Goal: Information Seeking & Learning: Understand process/instructions

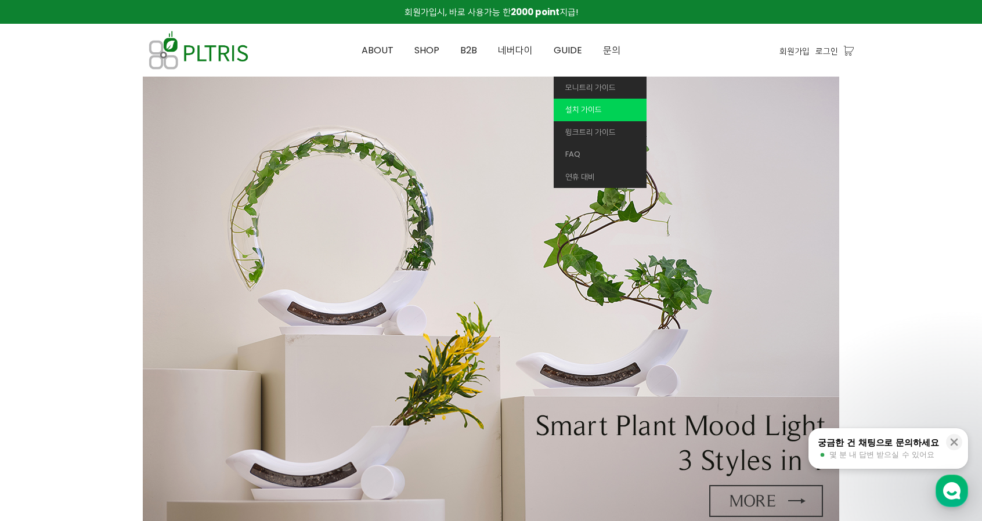
click at [590, 106] on span "설치 가이드" at bounding box center [583, 109] width 37 height 11
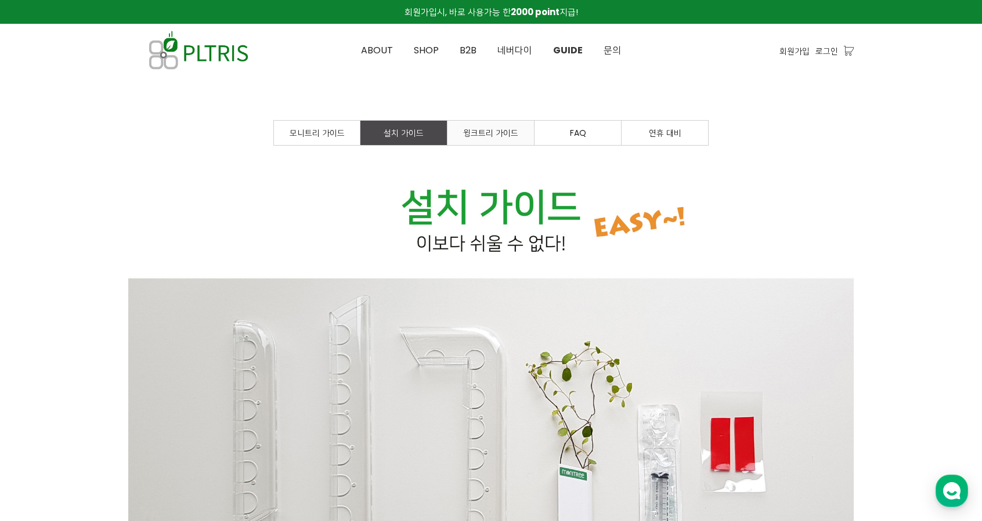
click at [498, 132] on span "윙크트리 가이드" at bounding box center [490, 133] width 55 height 12
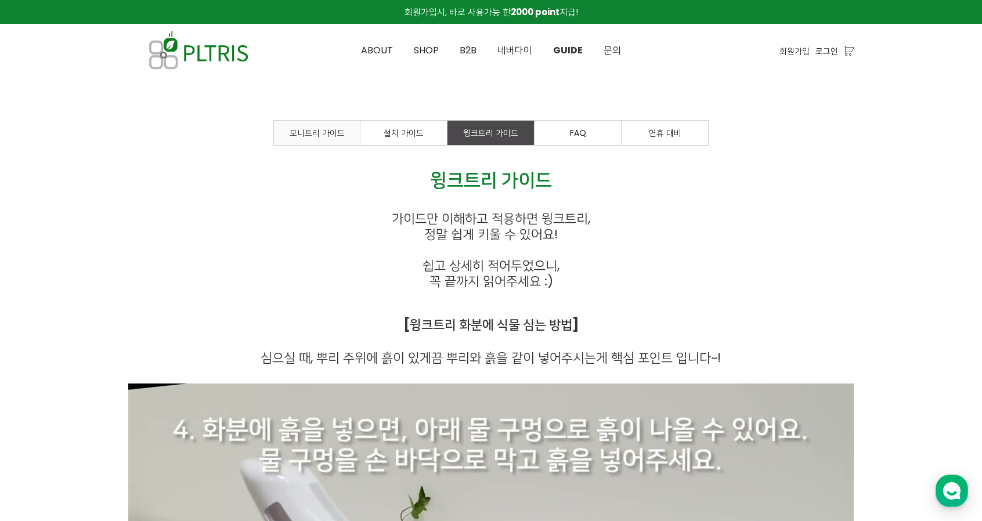
click at [325, 132] on span "모니트리 가이드" at bounding box center [317, 133] width 55 height 12
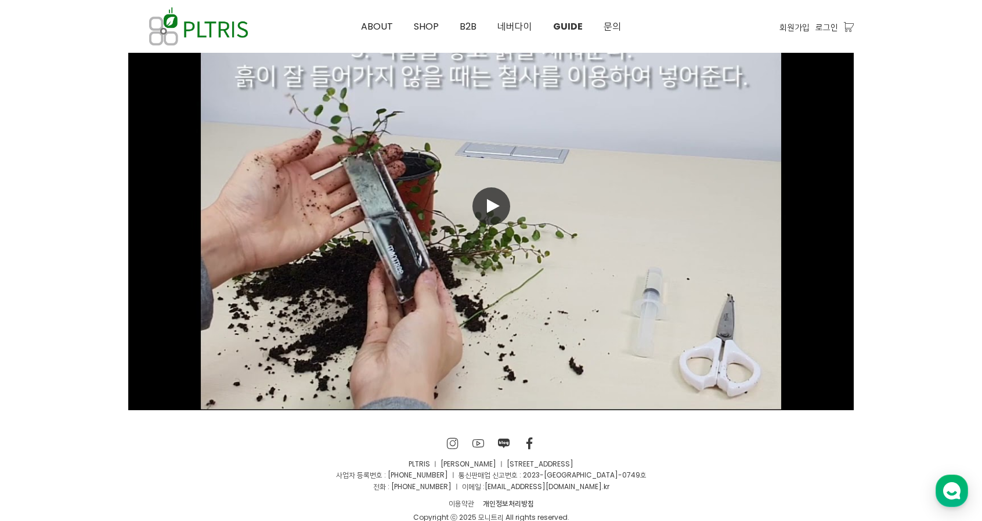
scroll to position [8222, 0]
